Goal: Task Accomplishment & Management: Use online tool/utility

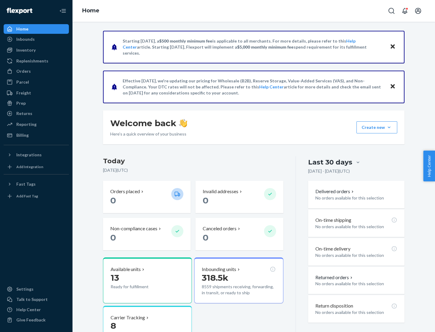
click at [31, 61] on div "Replenishments" at bounding box center [32, 61] width 32 height 6
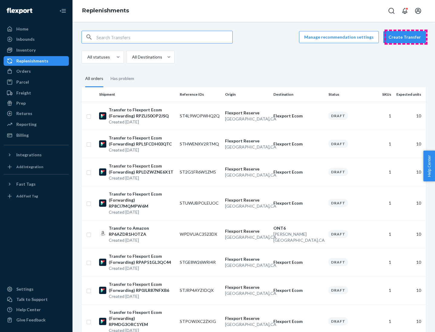
click at [406, 37] on button "Create Transfer" at bounding box center [404, 37] width 43 height 12
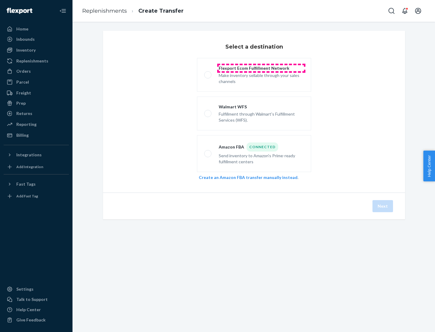
click at [261, 68] on div "Flexport Ecom Fulfillment Network" at bounding box center [261, 68] width 85 height 6
click at [208, 73] on input "Flexport Ecom Fulfillment Network Make inventory sellable through your sales ch…" at bounding box center [206, 75] width 4 height 4
radio input "true"
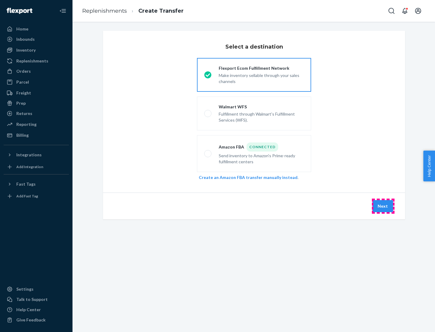
click at [383, 206] on button "Next" at bounding box center [383, 206] width 21 height 12
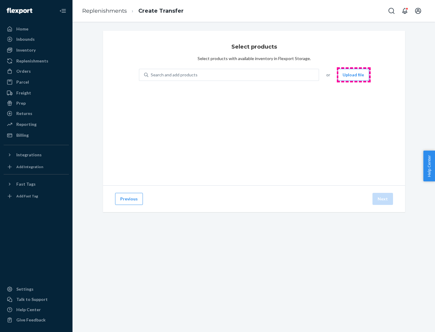
click at [354, 75] on button "Upload file" at bounding box center [353, 75] width 32 height 12
